Goal: Navigation & Orientation: Go to known website

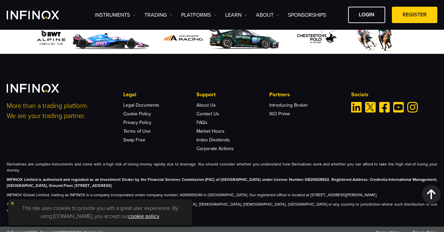
click at [21, 16] on img "INFINOX Logo" at bounding box center [33, 15] width 52 height 9
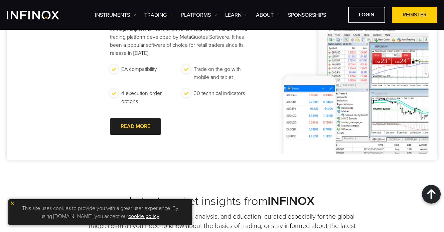
scroll to position [122, 0]
